Goal: Transaction & Acquisition: Purchase product/service

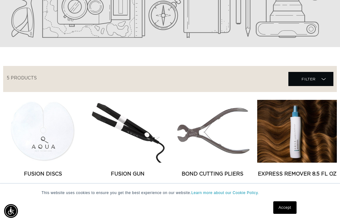
scroll to position [0, 295]
click at [312, 170] on link "Express Remover 8.5 fl oz" at bounding box center [297, 174] width 80 height 8
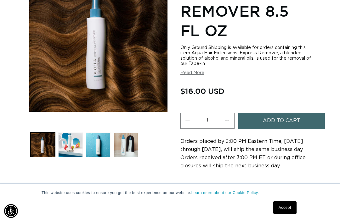
click at [303, 118] on button "Add to cart" at bounding box center [281, 121] width 87 height 16
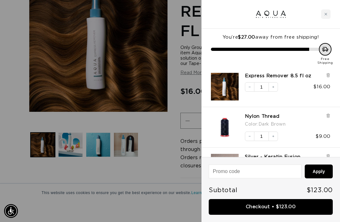
scroll to position [0, 295]
click at [134, 161] on div at bounding box center [170, 111] width 340 height 222
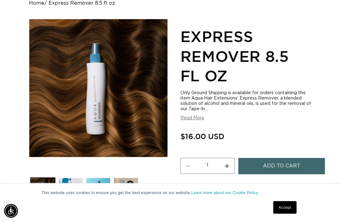
scroll to position [0, 0]
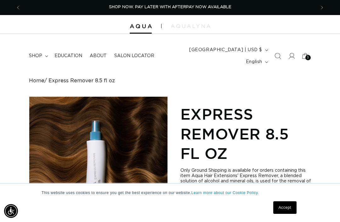
click at [276, 53] on icon "Search" at bounding box center [277, 56] width 6 height 6
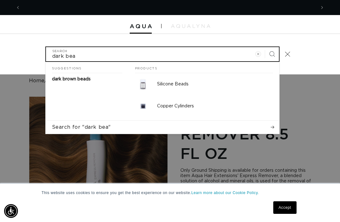
scroll to position [0, 295]
type input "dark bea"
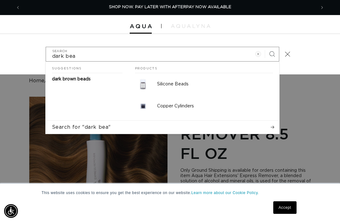
click at [204, 81] on p "Silicone Beads" at bounding box center [215, 84] width 116 height 6
